Goal: Task Accomplishment & Management: Use online tool/utility

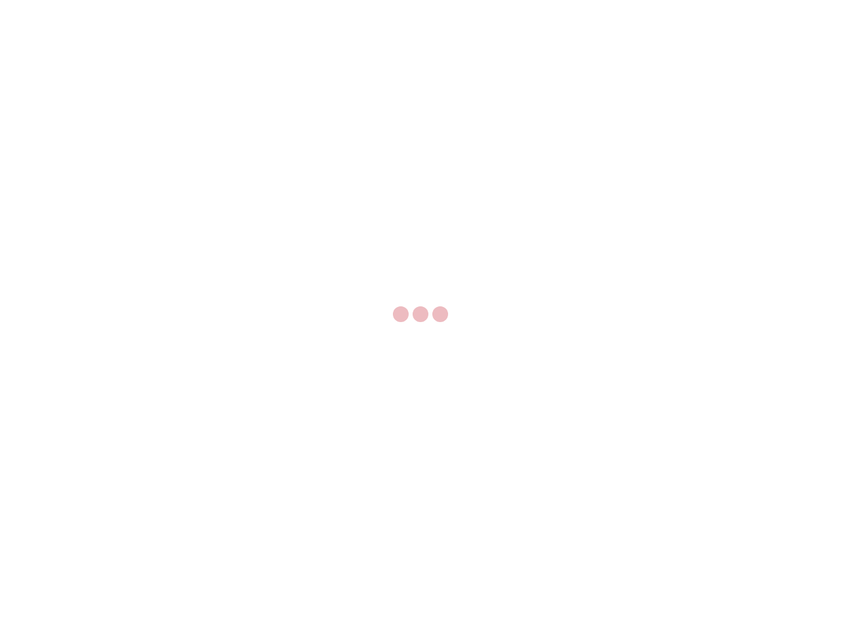
select select "US"
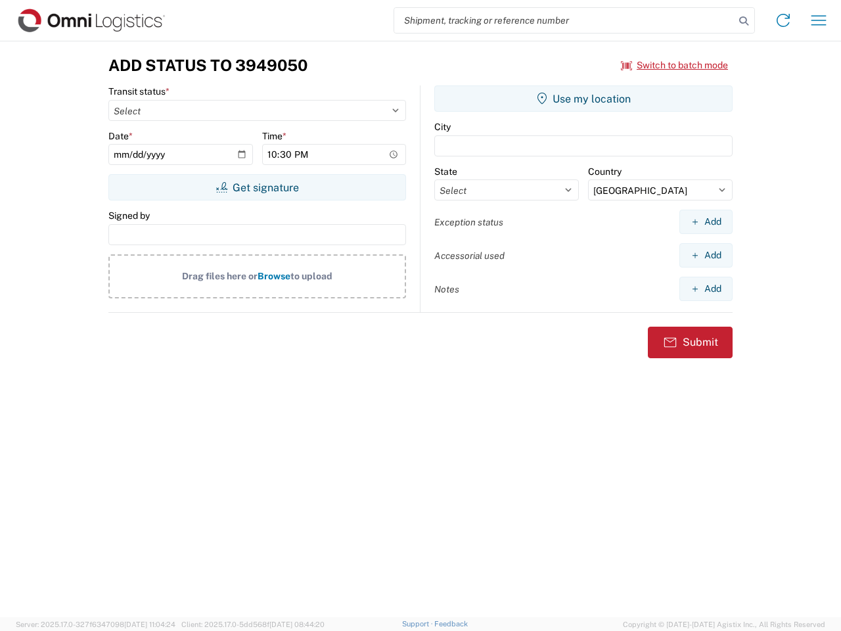
click at [564, 20] on input "search" at bounding box center [564, 20] width 340 height 25
click at [744, 21] on icon at bounding box center [744, 21] width 18 height 18
click at [783, 20] on icon at bounding box center [783, 20] width 21 height 21
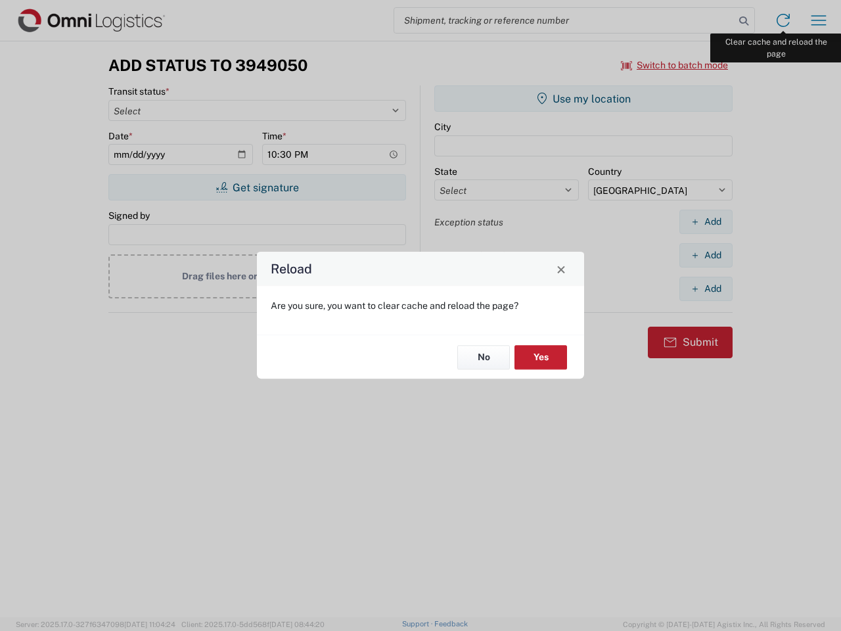
click at [819, 20] on div "Reload Are you sure, you want to clear cache and reload the page? No Yes" at bounding box center [420, 315] width 841 height 631
click at [675, 65] on div "Reload Are you sure, you want to clear cache and reload the page? No Yes" at bounding box center [420, 315] width 841 height 631
click at [257, 187] on div "Reload Are you sure, you want to clear cache and reload the page? No Yes" at bounding box center [420, 315] width 841 height 631
click at [584, 99] on div "Reload Are you sure, you want to clear cache and reload the page? No Yes" at bounding box center [420, 315] width 841 height 631
click at [706, 221] on div "Reload Are you sure, you want to clear cache and reload the page? No Yes" at bounding box center [420, 315] width 841 height 631
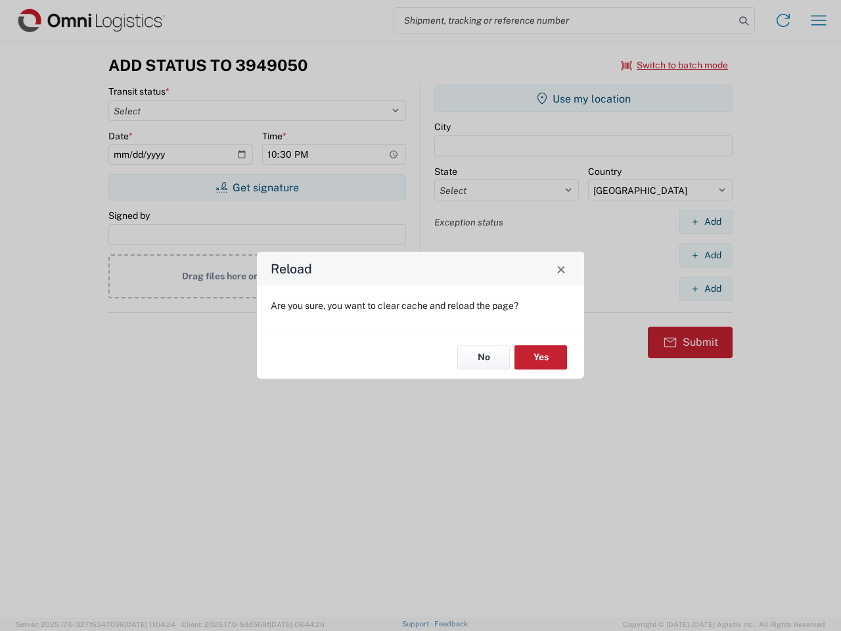
click at [706, 255] on div "Reload Are you sure, you want to clear cache and reload the page? No Yes" at bounding box center [420, 315] width 841 height 631
click at [706, 288] on div "Reload Are you sure, you want to clear cache and reload the page? No Yes" at bounding box center [420, 315] width 841 height 631
